Goal: Information Seeking & Learning: Learn about a topic

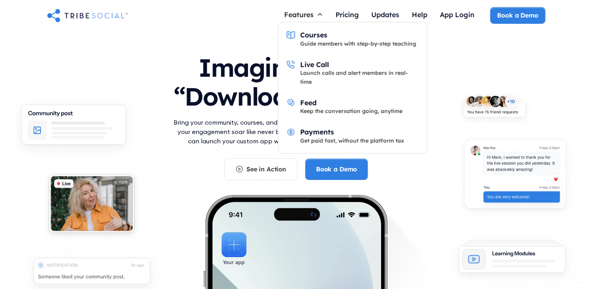
click at [322, 14] on icon at bounding box center [320, 14] width 6 height 6
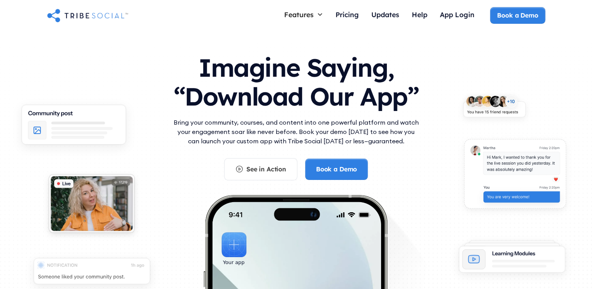
click at [322, 14] on icon at bounding box center [320, 14] width 6 height 6
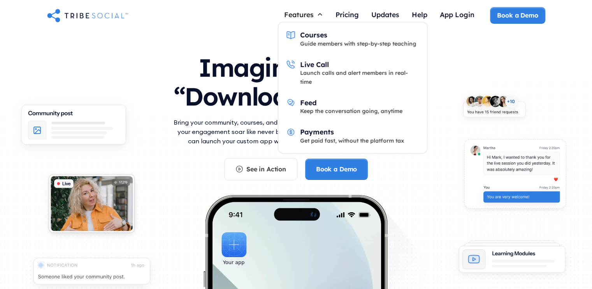
click at [320, 16] on icon at bounding box center [320, 14] width 6 height 6
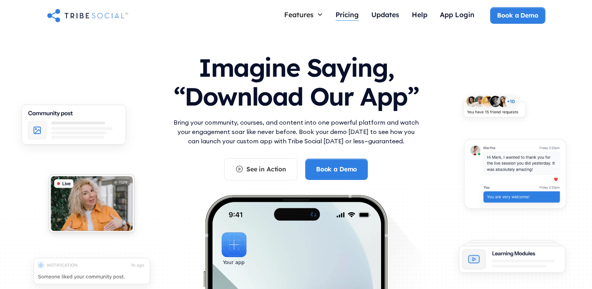
click at [345, 13] on div "Pricing" at bounding box center [346, 14] width 23 height 9
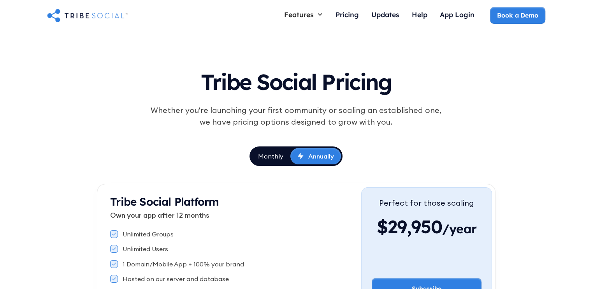
click at [277, 156] on div "Monthly" at bounding box center [270, 156] width 25 height 9
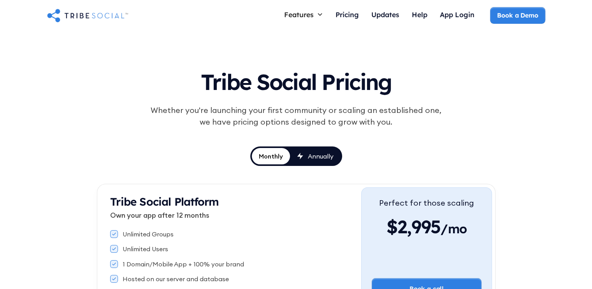
click at [323, 152] on div "Annually" at bounding box center [321, 156] width 26 height 9
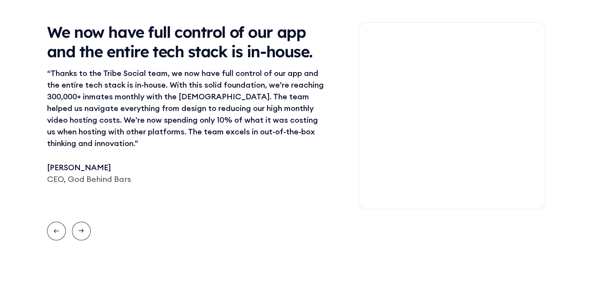
scroll to position [746, 0]
